Goal: Information Seeking & Learning: Learn about a topic

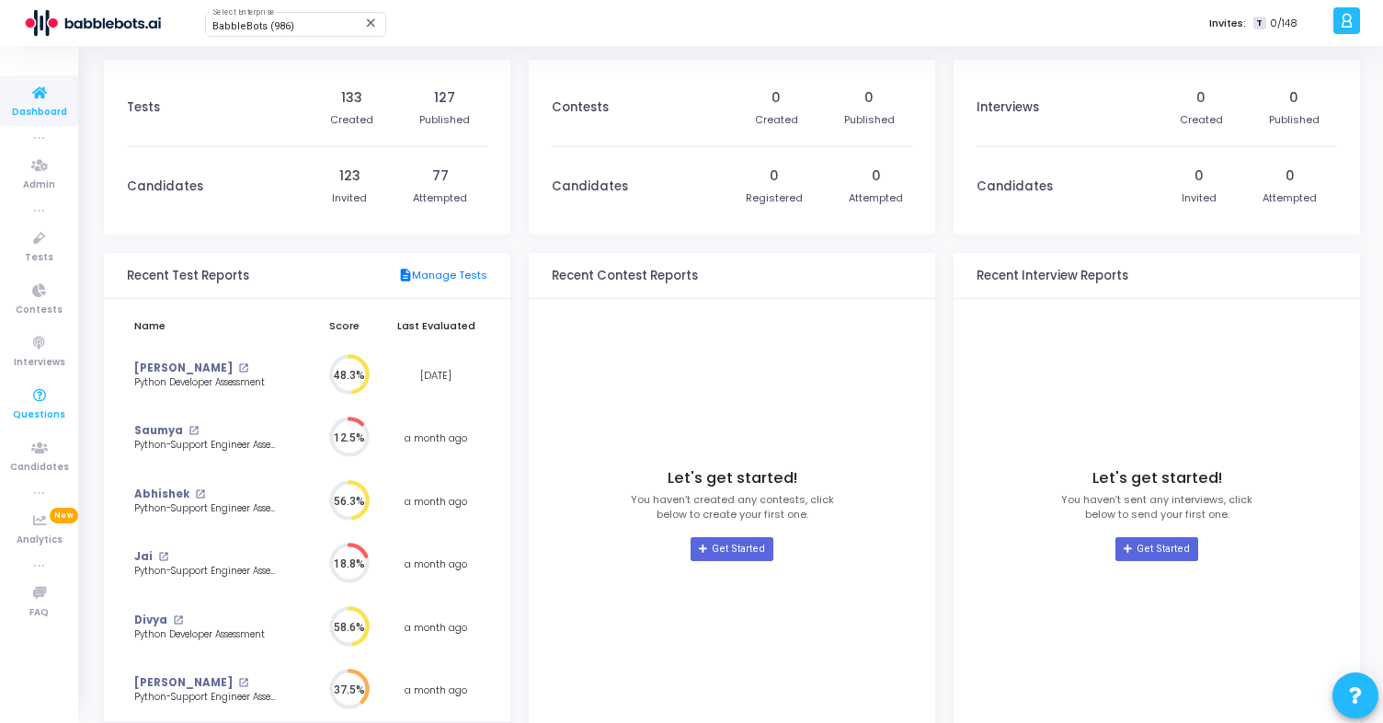
click at [57, 408] on span "Questions" at bounding box center [39, 415] width 52 height 16
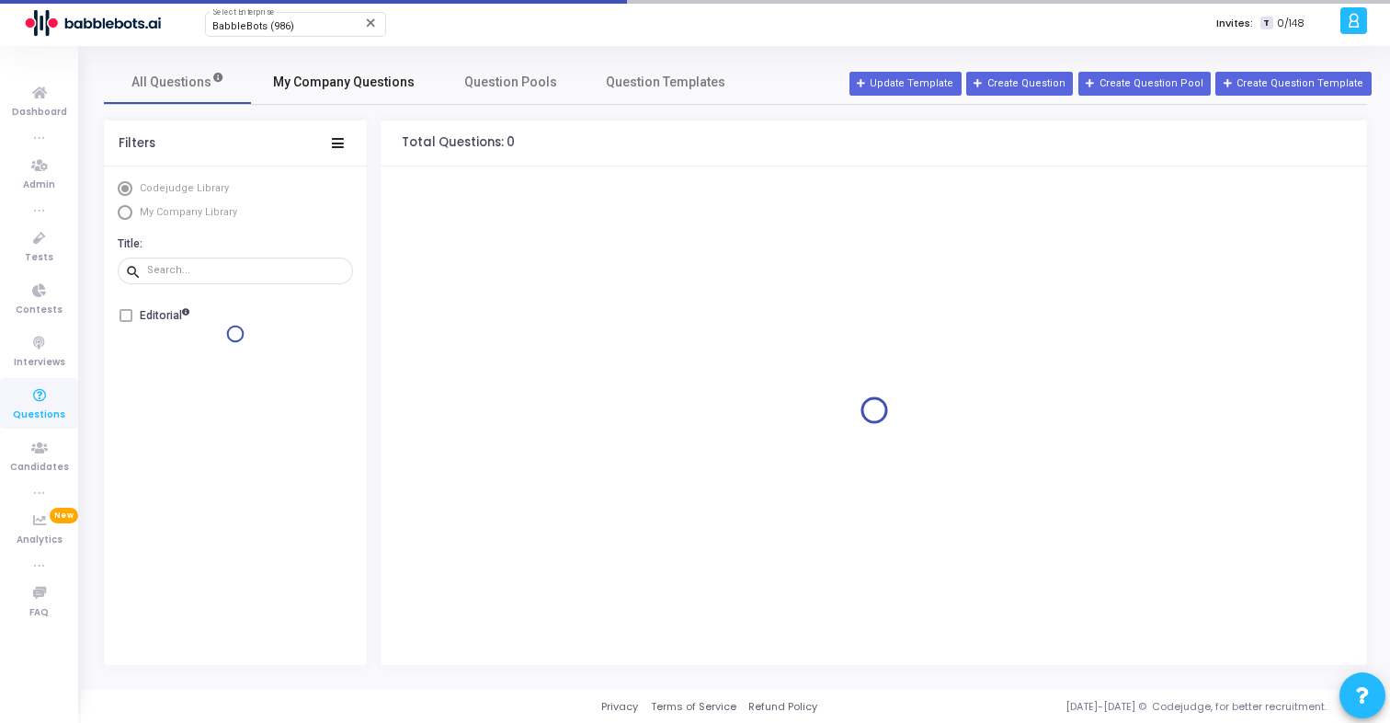
click at [322, 77] on span "My Company Questions" at bounding box center [344, 82] width 142 height 19
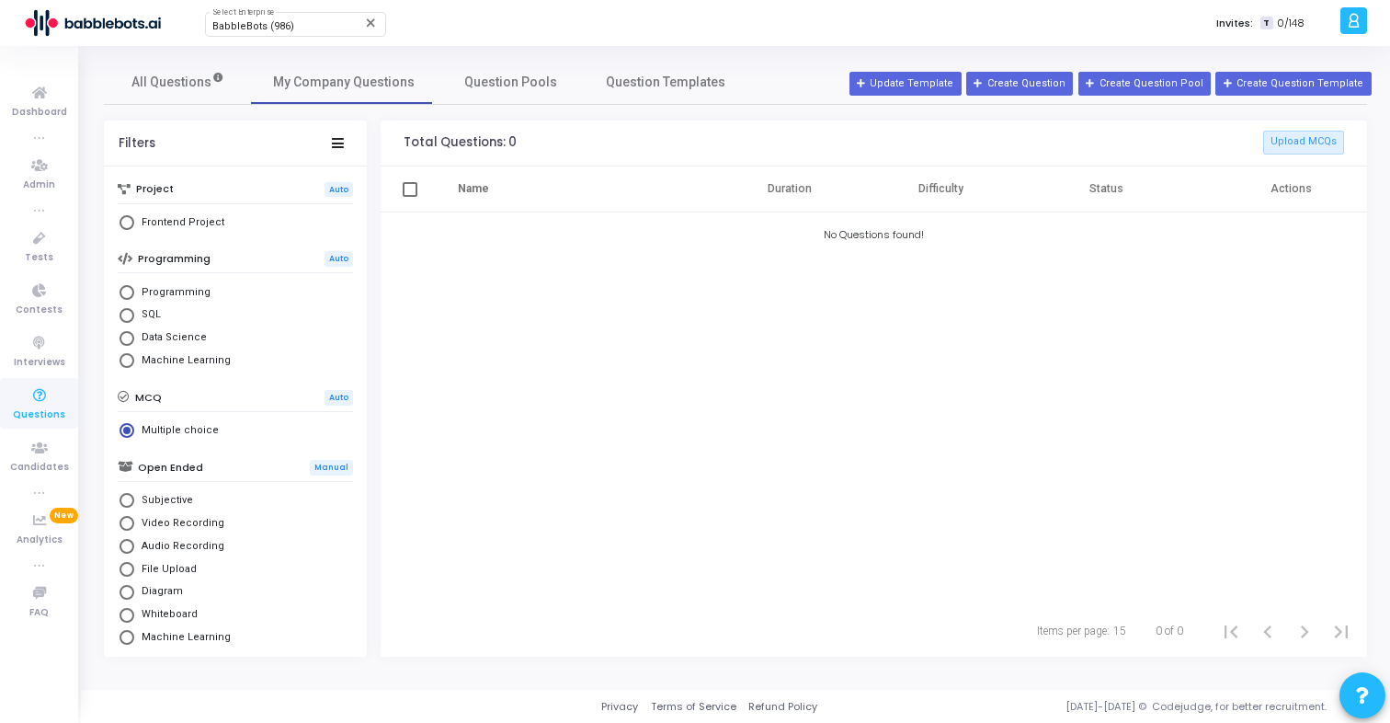
click at [170, 224] on span "Frontend Project" at bounding box center [179, 223] width 90 height 16
click at [134, 224] on input "Frontend Project" at bounding box center [127, 222] width 15 height 15
radio input "true"
radio input "false"
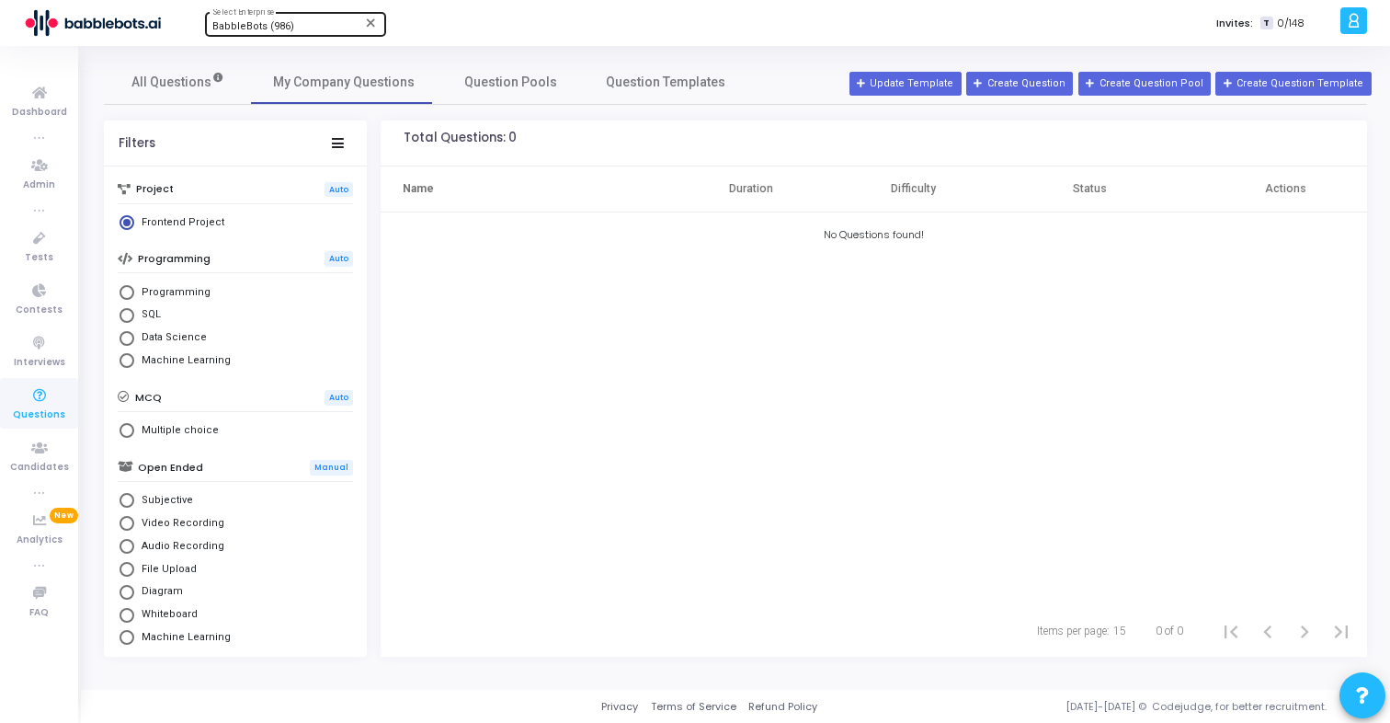
click at [283, 27] on span "BabbleBots (986)" at bounding box center [253, 26] width 82 height 12
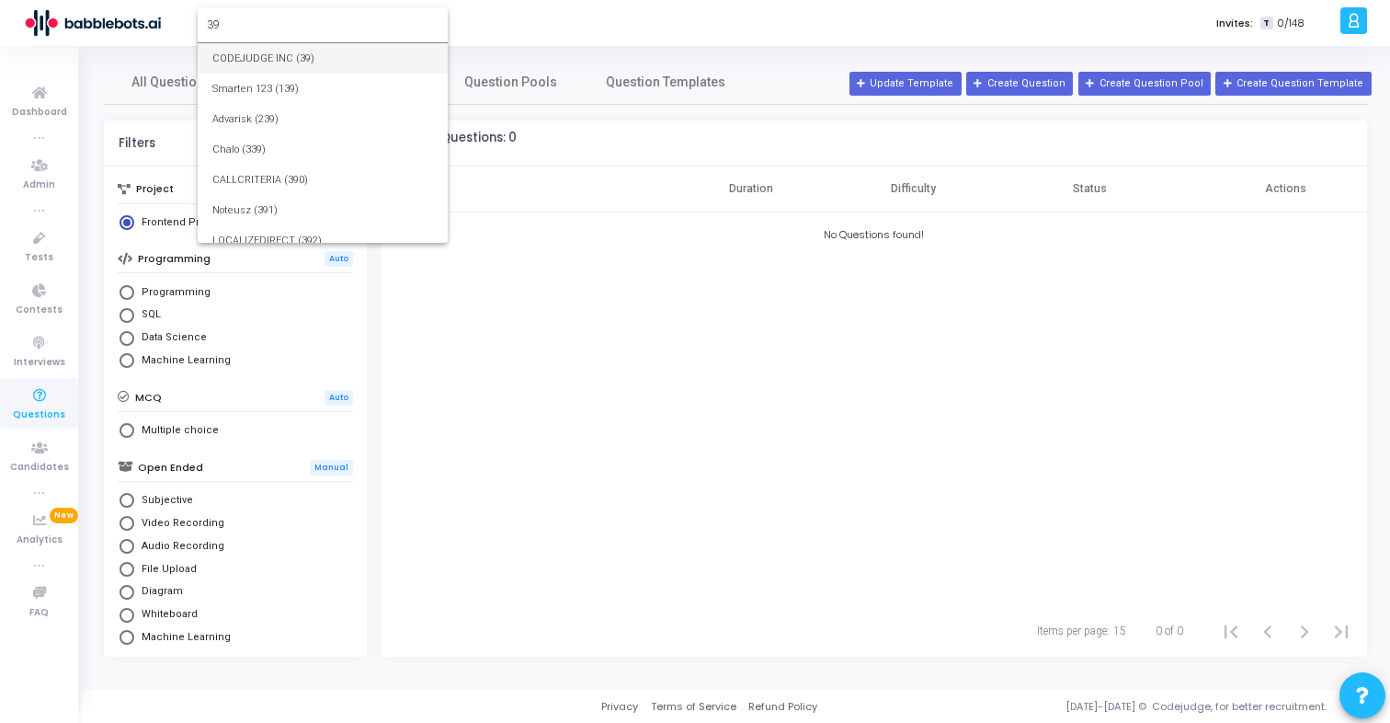
type input "39"
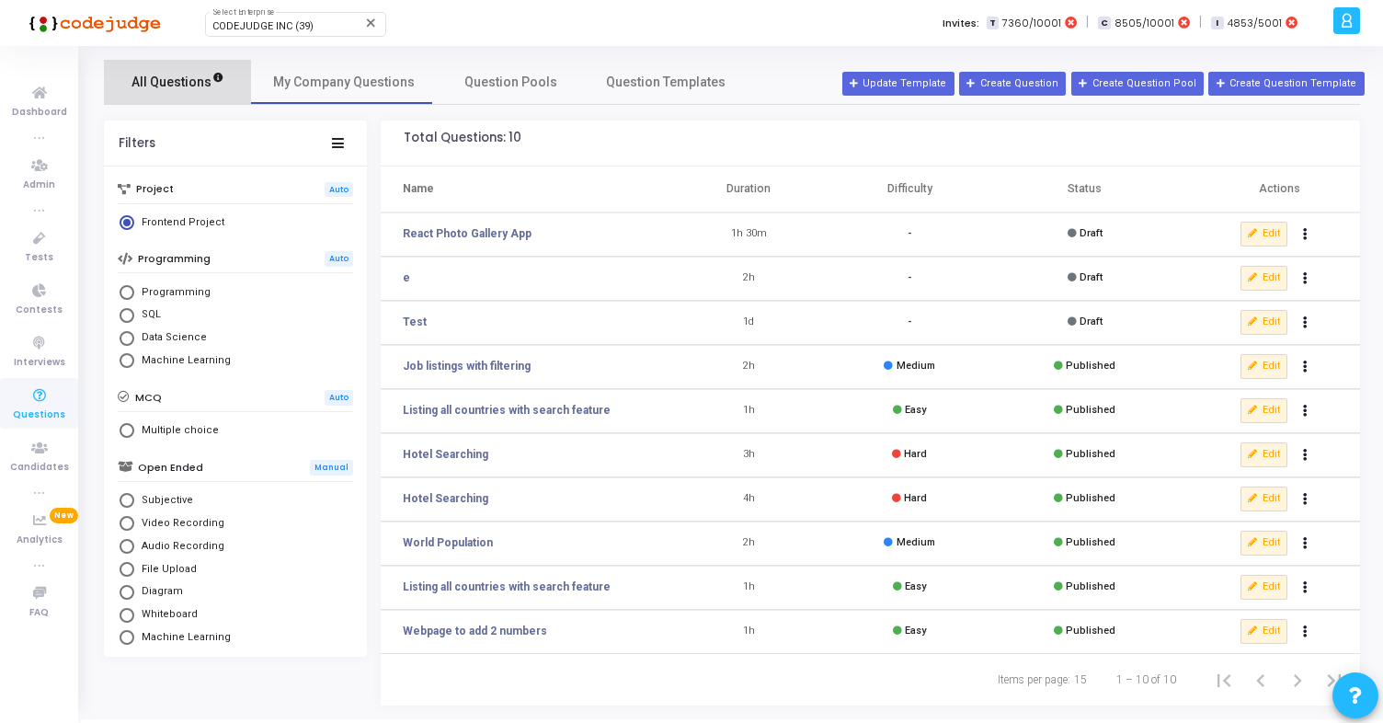
click at [185, 76] on span "All Questions" at bounding box center [177, 82] width 93 height 19
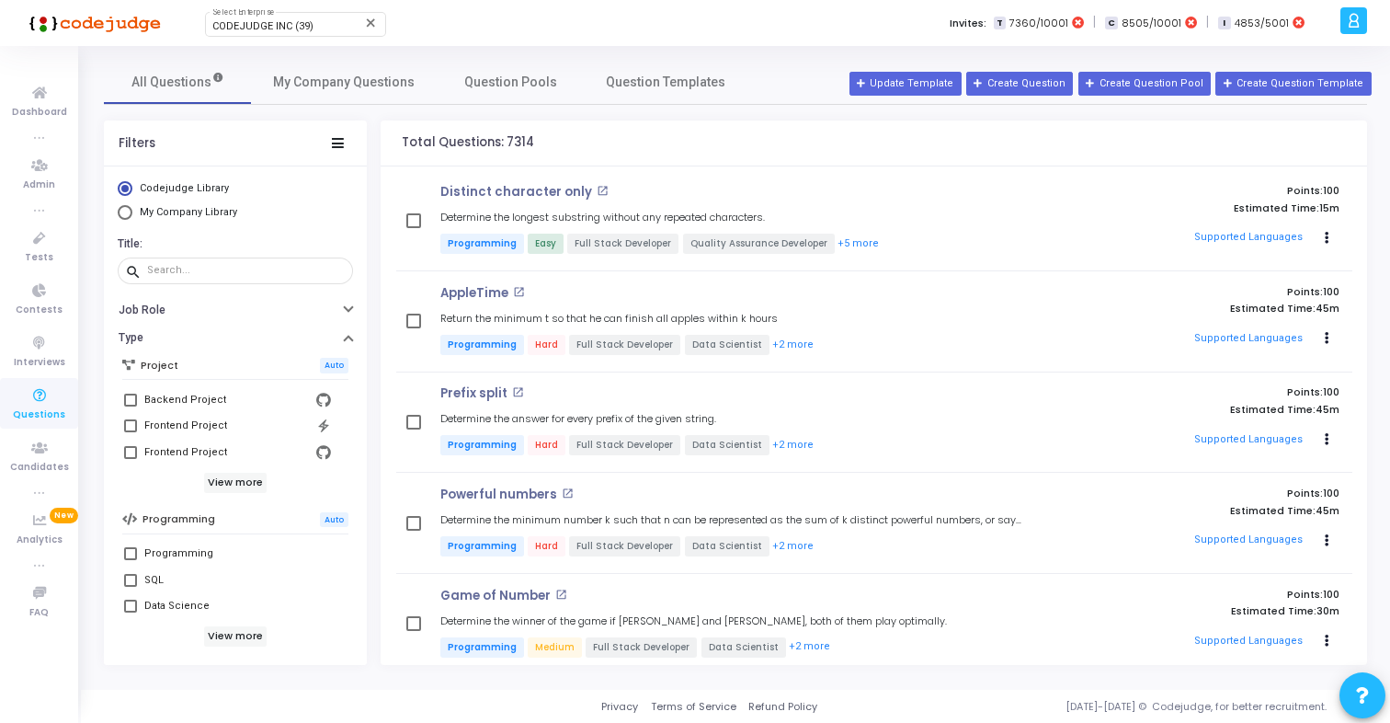
click at [128, 421] on span at bounding box center [130, 425] width 13 height 13
click at [130, 432] on input "Frontend Project" at bounding box center [130, 432] width 1 height 1
checkbox input "true"
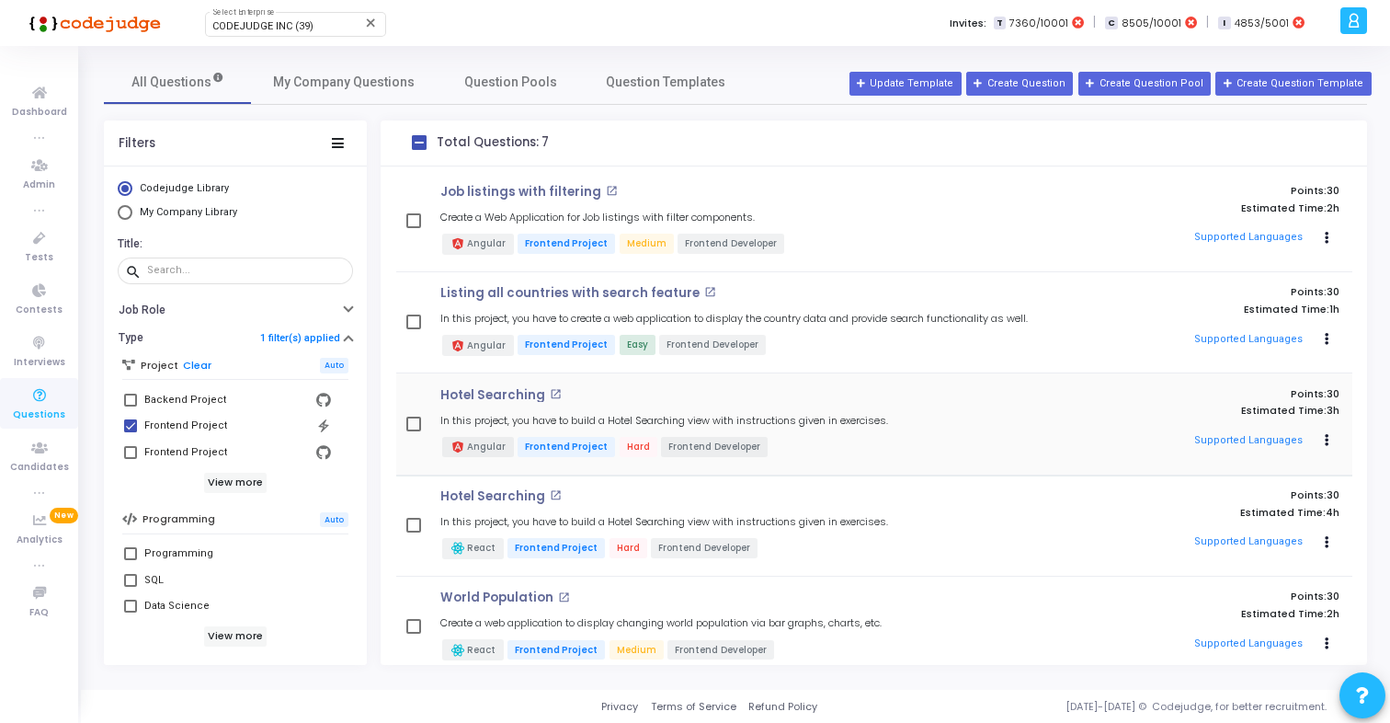
scroll to position [228, 0]
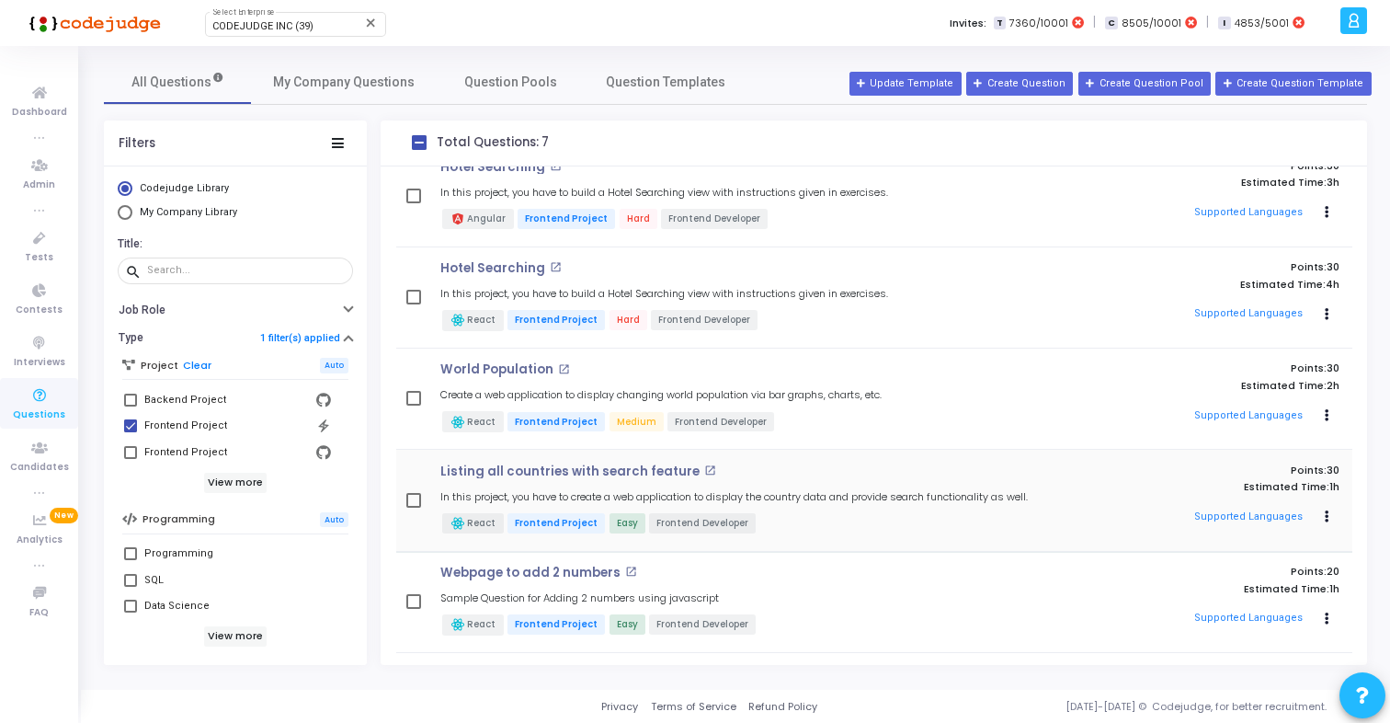
click at [789, 474] on h4 "Listing all countries with search feature open_in_new" at bounding box center [737, 471] width 594 height 15
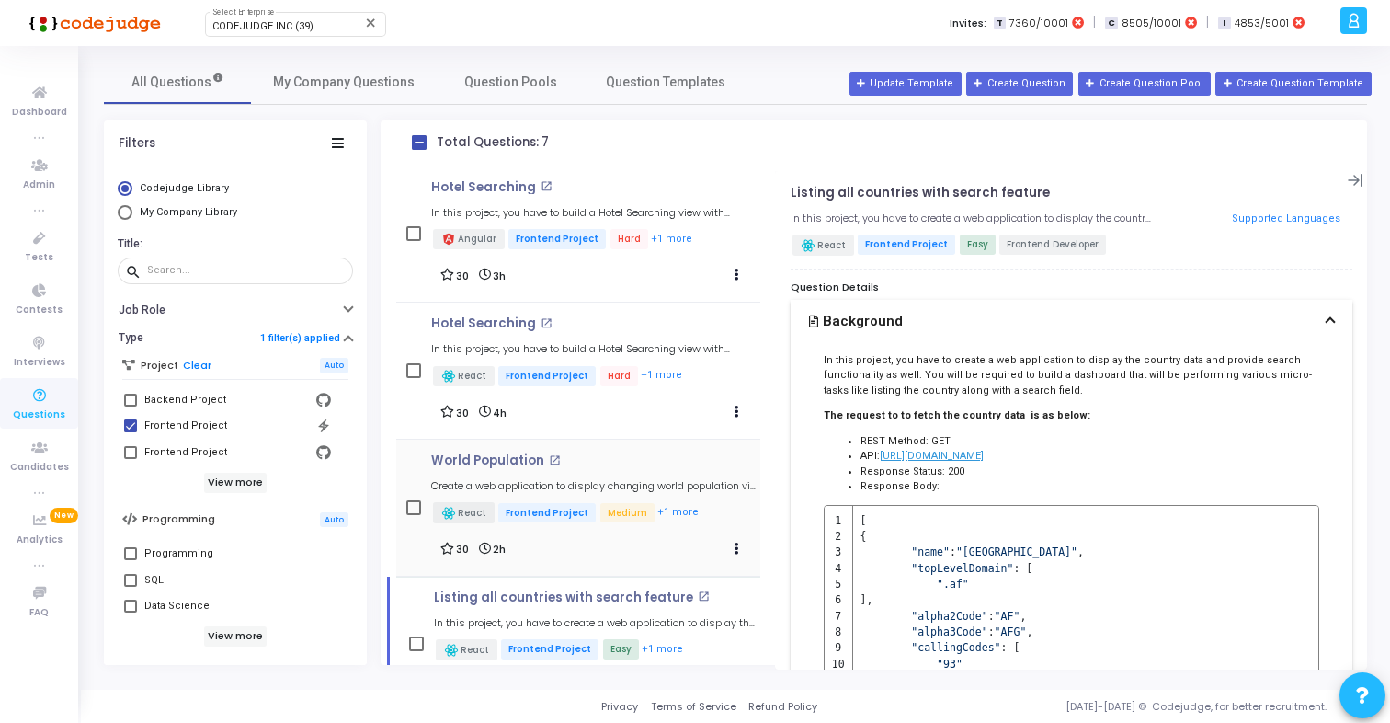
scroll to position [222, 0]
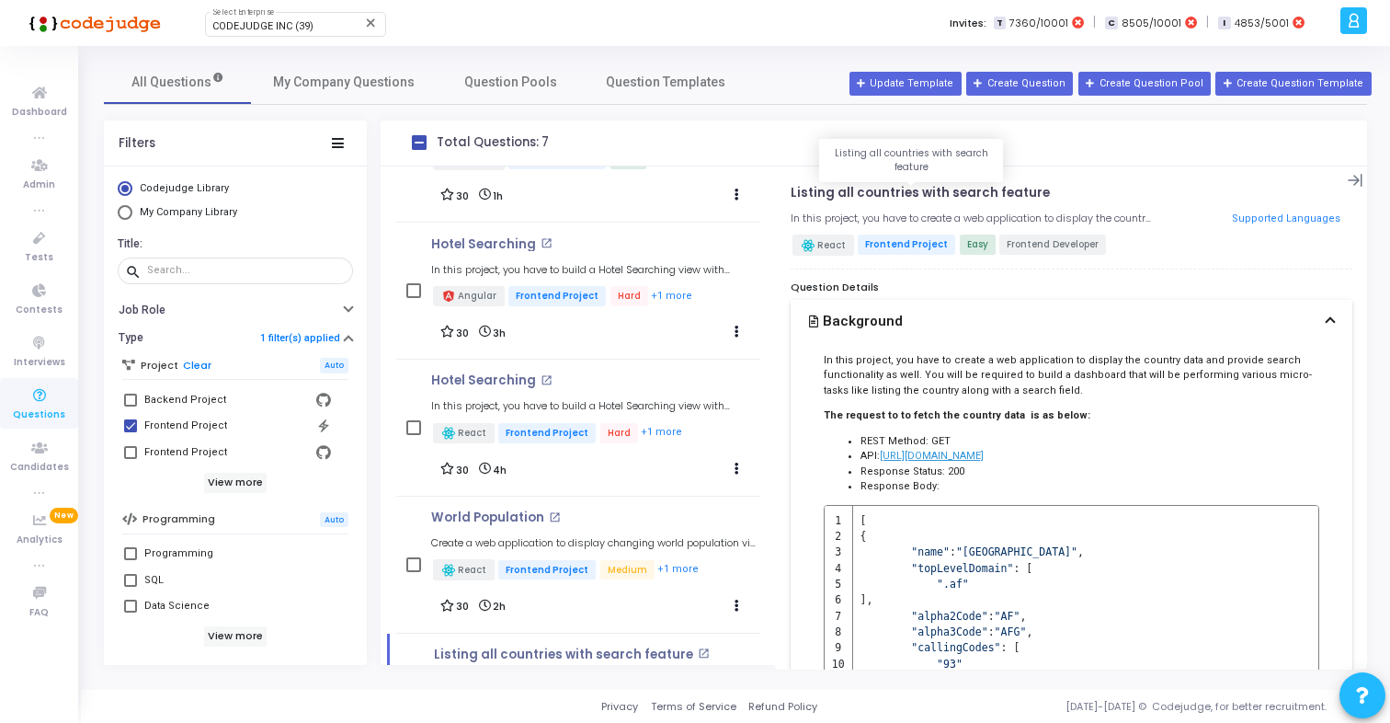
click at [910, 193] on p "Listing all countries with search feature" at bounding box center [920, 193] width 259 height 15
copy h4 "Listing all countries with search feature open_in_new"
